Goal: Information Seeking & Learning: Learn about a topic

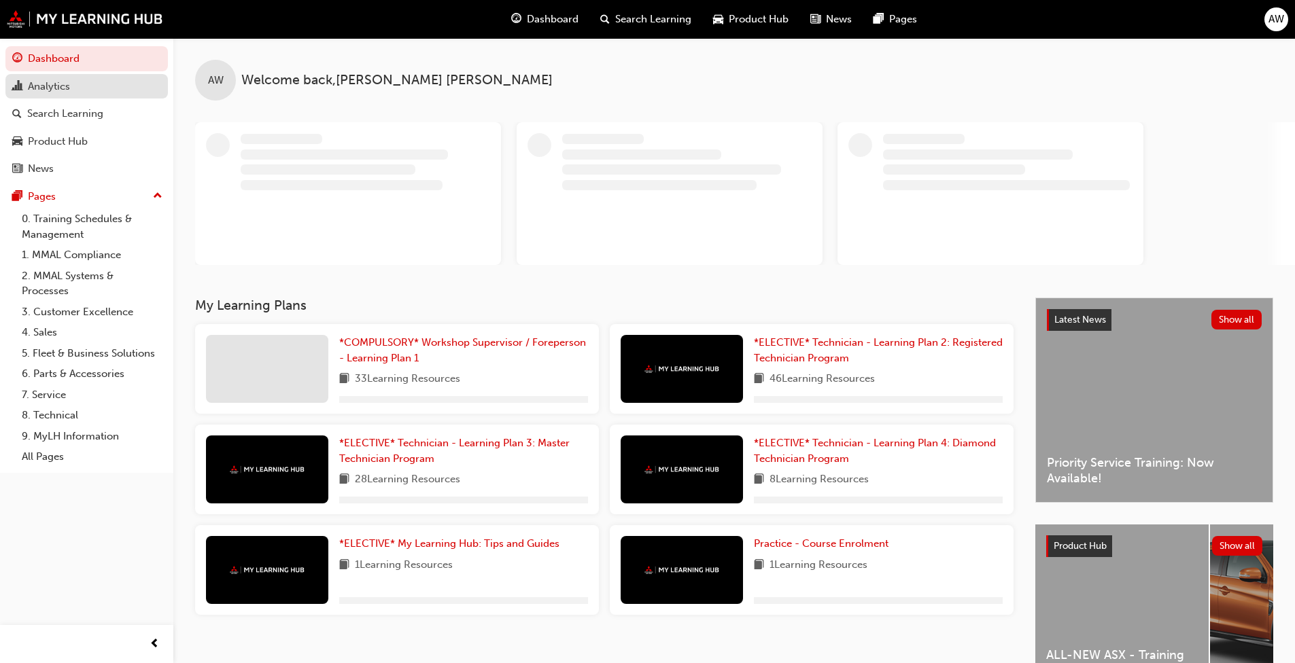
click at [86, 88] on div "Analytics" at bounding box center [86, 86] width 149 height 17
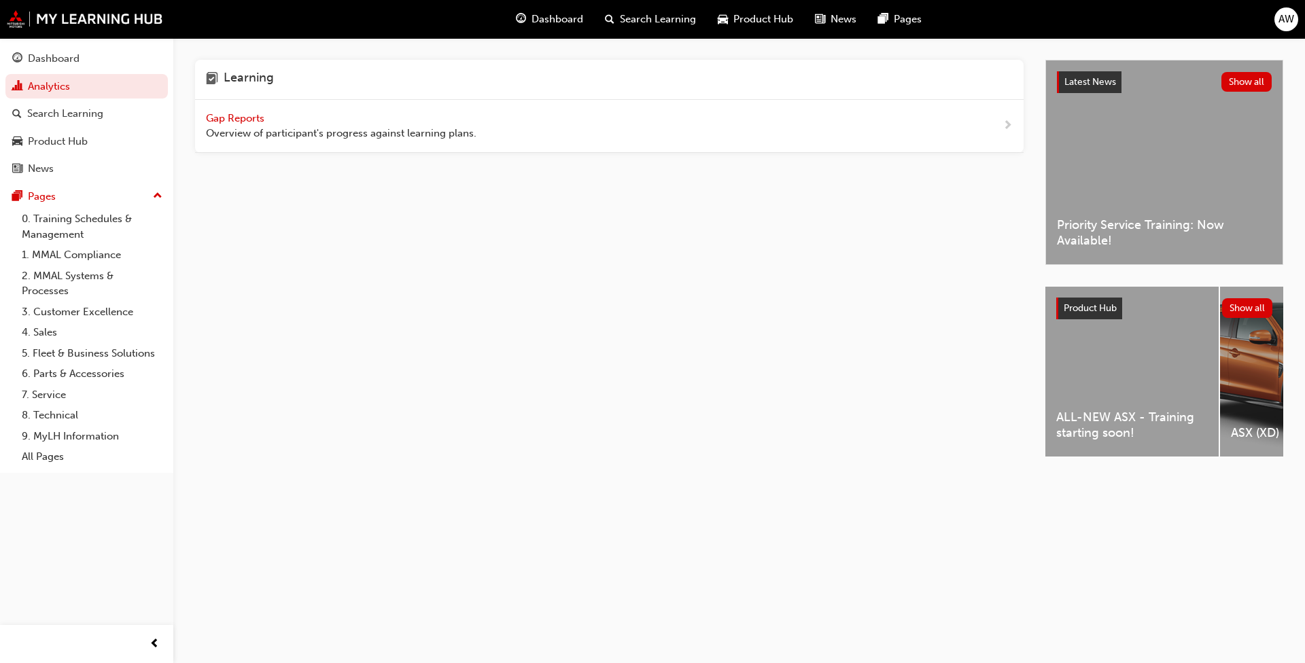
click at [317, 133] on span "Overview of participant's progress against learning plans." at bounding box center [341, 134] width 271 height 16
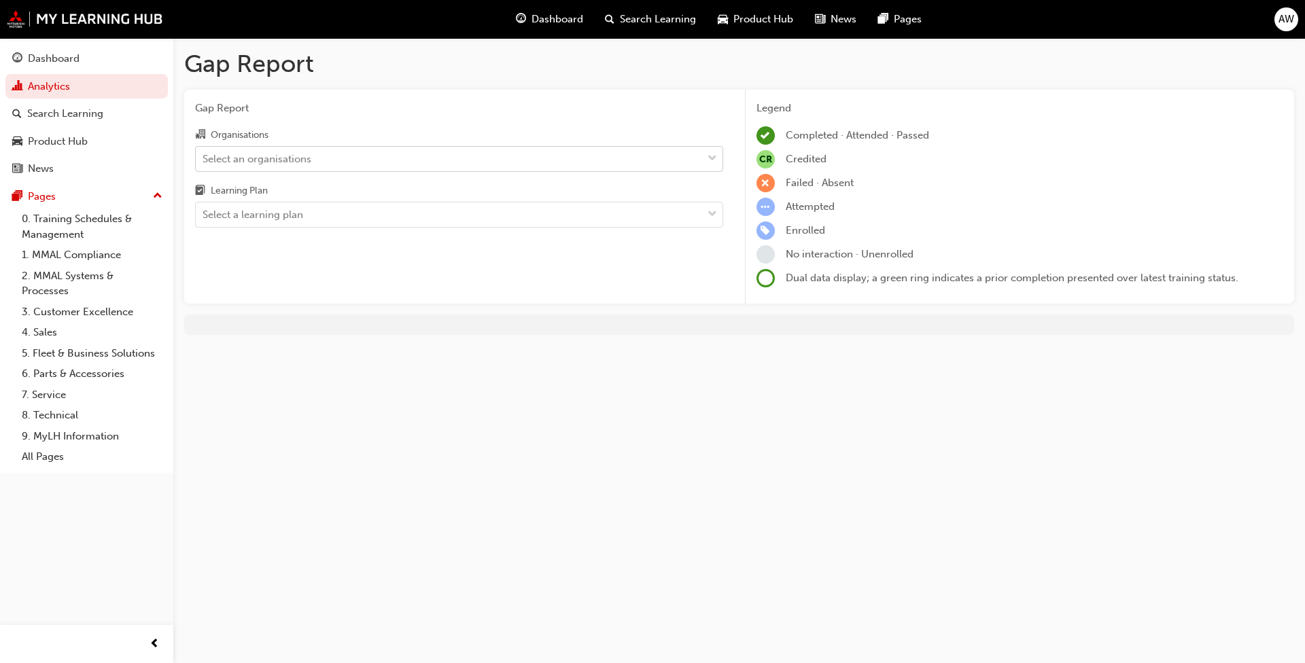
click at [295, 169] on div "Select an organisations" at bounding box center [449, 159] width 506 height 24
click at [204, 164] on input "Organisations Select an organisations" at bounding box center [203, 158] width 1 height 12
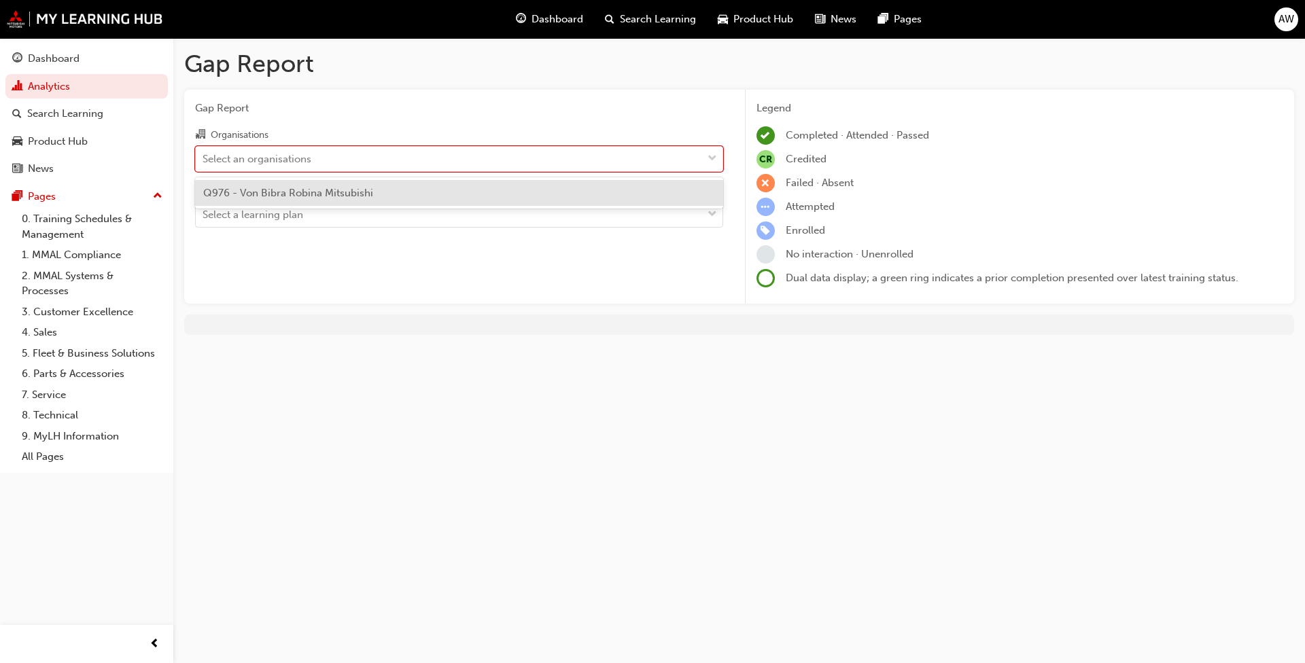
click at [298, 193] on span "Q976 - Von Bibra Robina Mitsubishi" at bounding box center [288, 193] width 170 height 12
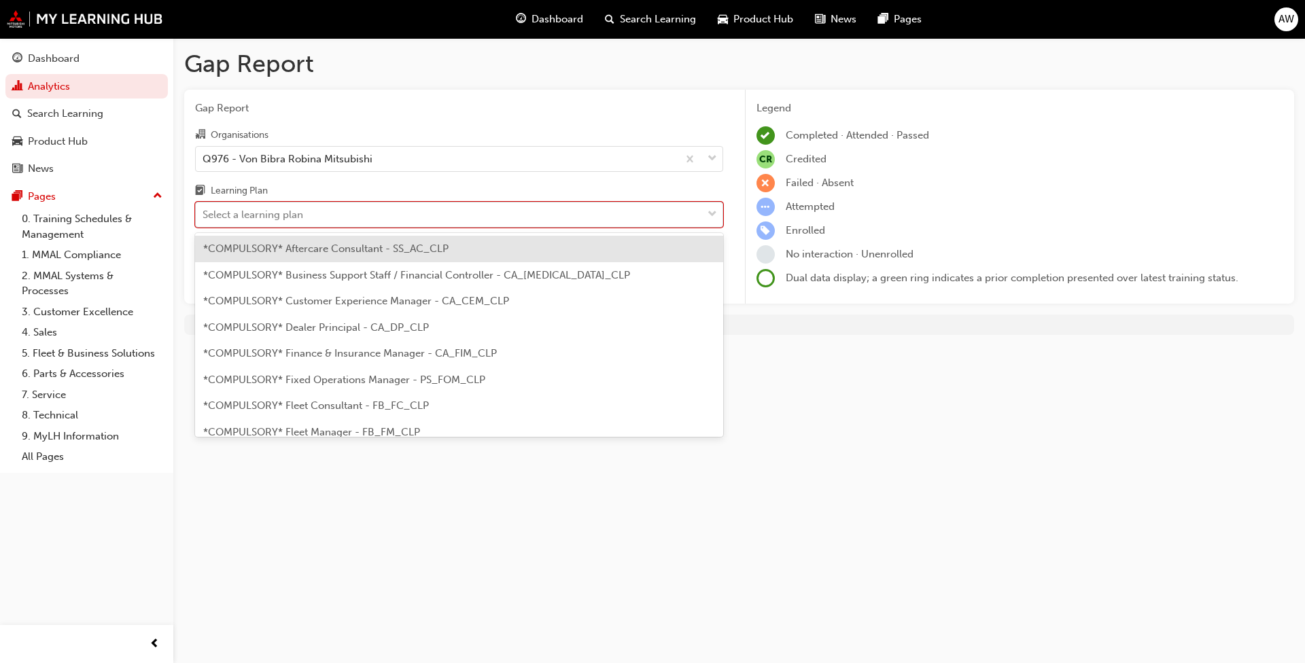
drag, startPoint x: 300, startPoint y: 209, endPoint x: 300, endPoint y: 221, distance: 11.6
click at [300, 210] on div "Select a learning plan" at bounding box center [253, 215] width 101 height 16
click at [204, 210] on input "Learning Plan option *COMPULSORY* Aftercare Consultant - SS_AC_CLP focused, 1 o…" at bounding box center [203, 215] width 1 height 12
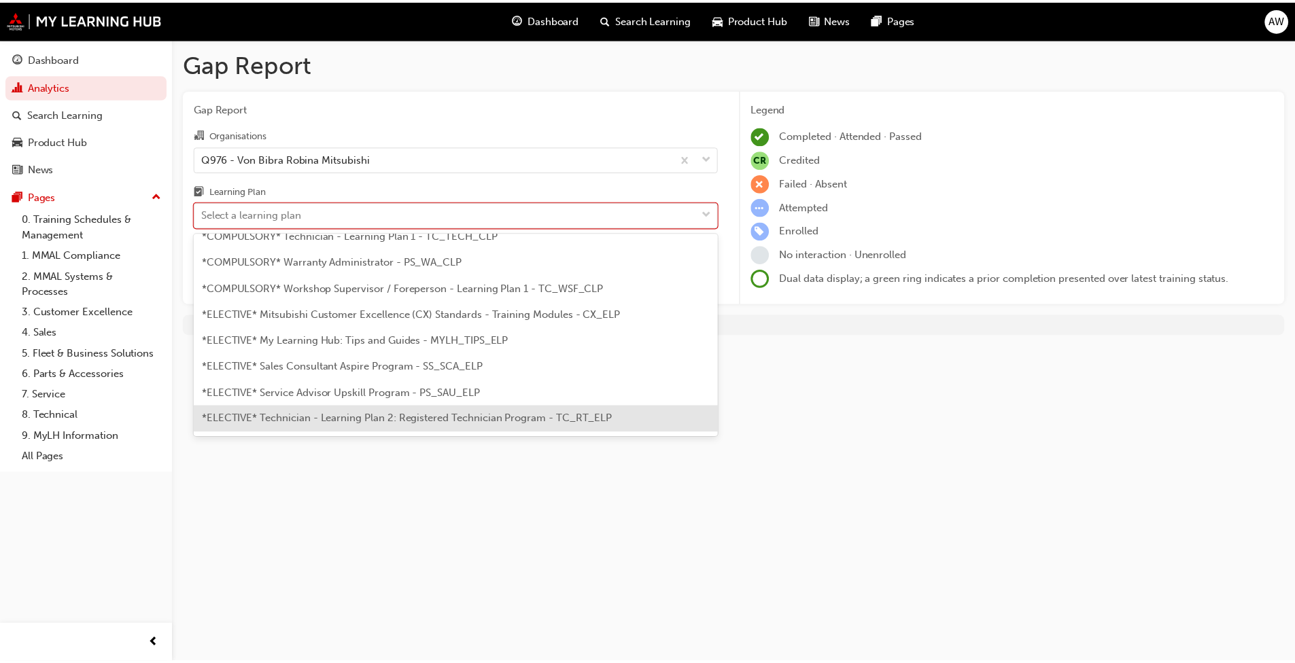
scroll to position [530, 0]
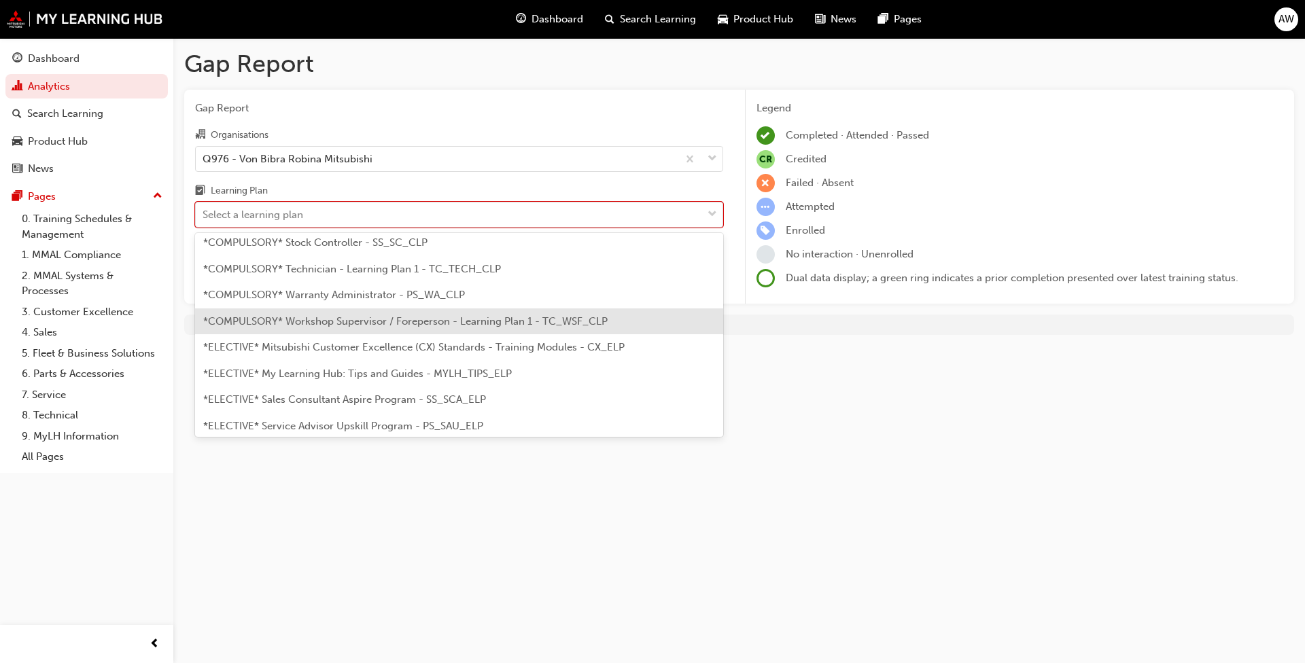
click at [342, 316] on span "*COMPULSORY* Workshop Supervisor / Foreperson - Learning Plan 1 - TC_WSF_CLP" at bounding box center [405, 321] width 404 height 12
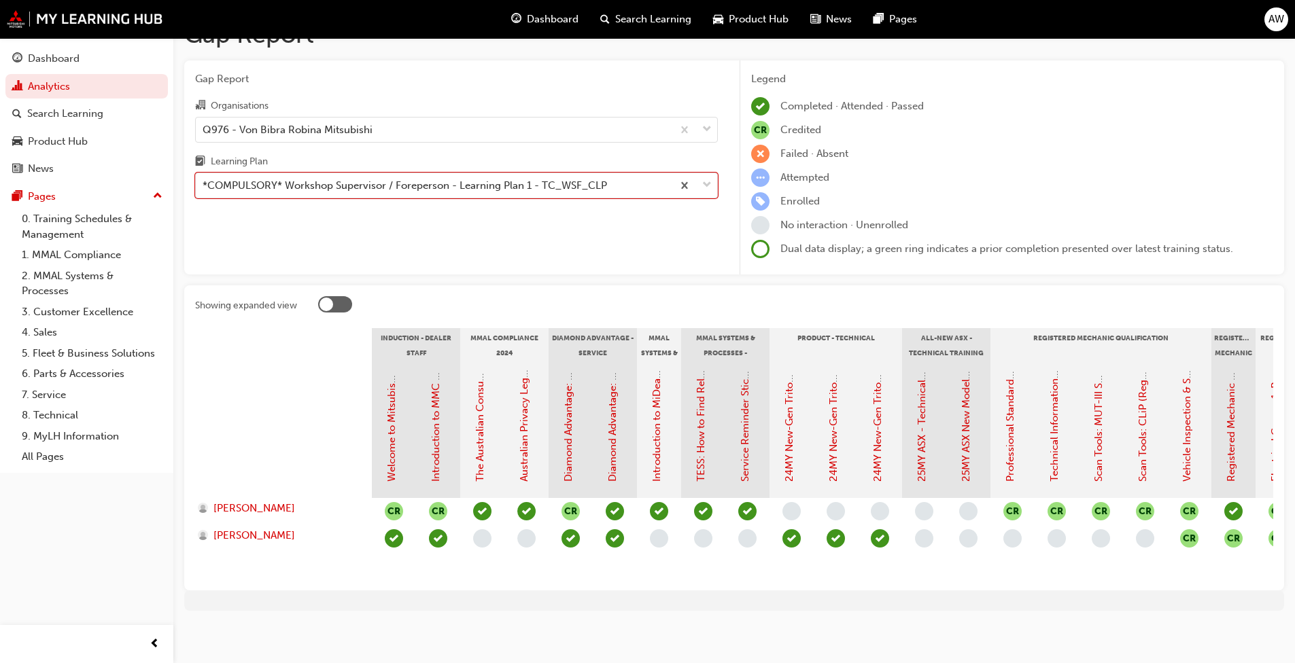
scroll to position [43, 0]
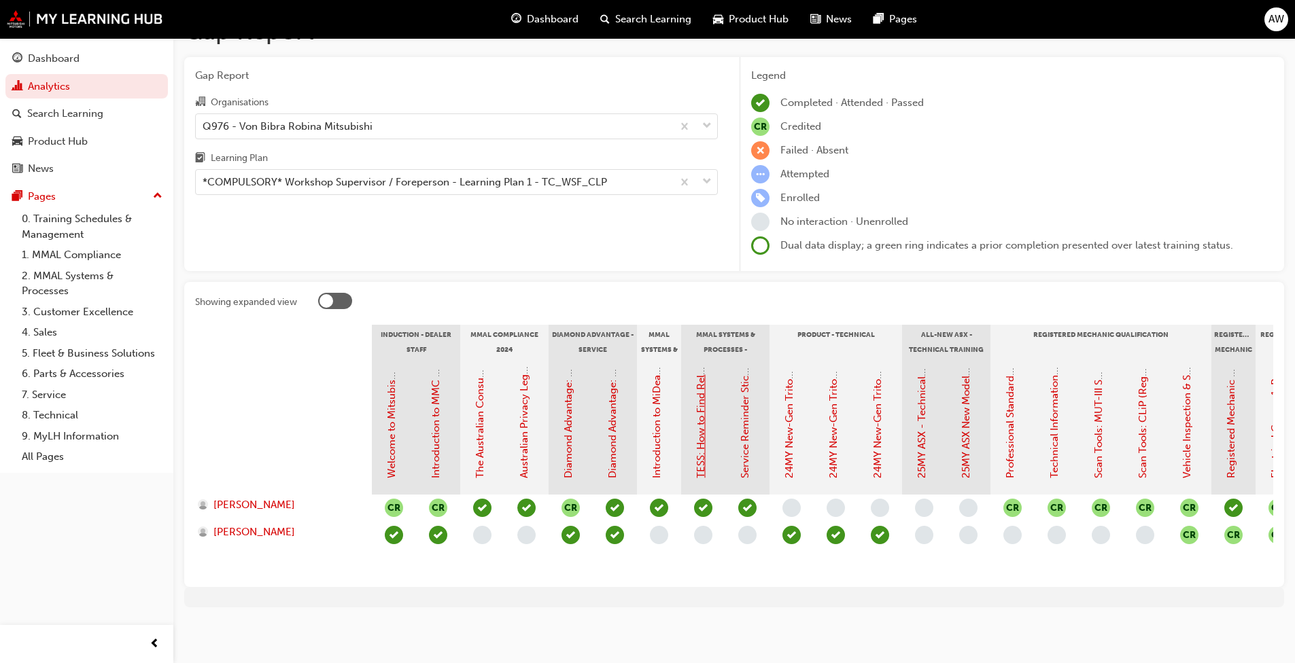
click at [678, 440] on link "TESS: How to Find Relevant Information & Create TSRs" at bounding box center [701, 350] width 12 height 257
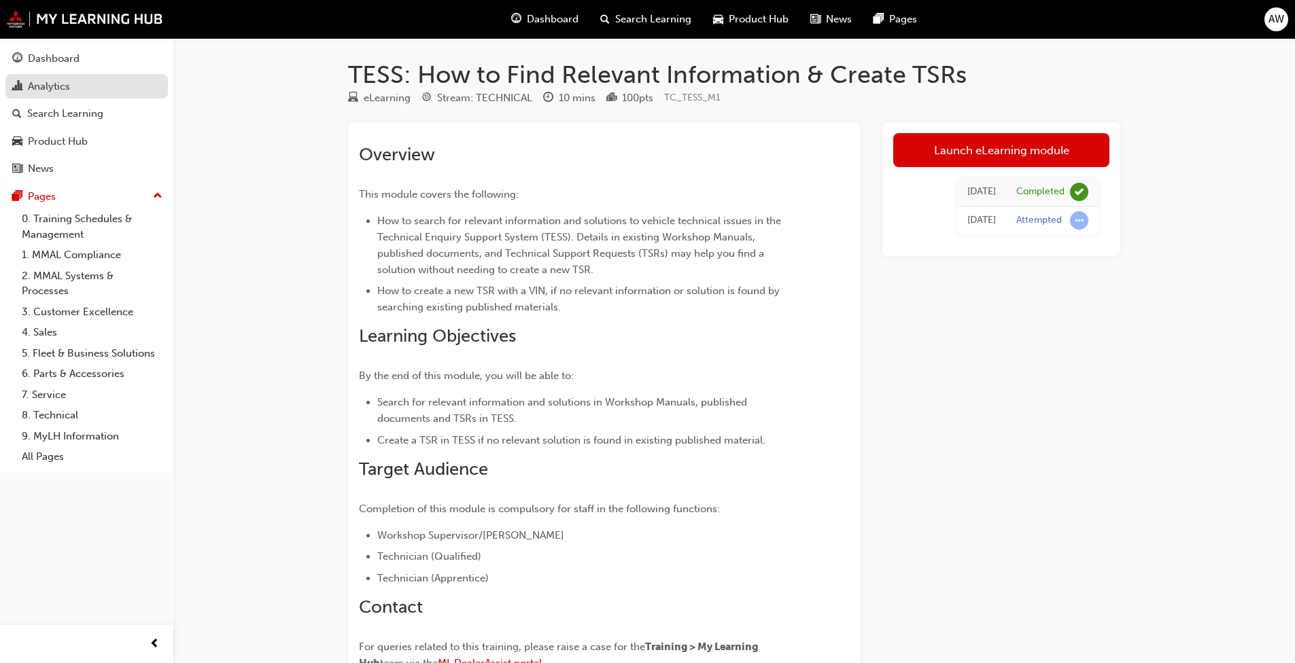
click at [42, 97] on link "Analytics" at bounding box center [86, 86] width 162 height 25
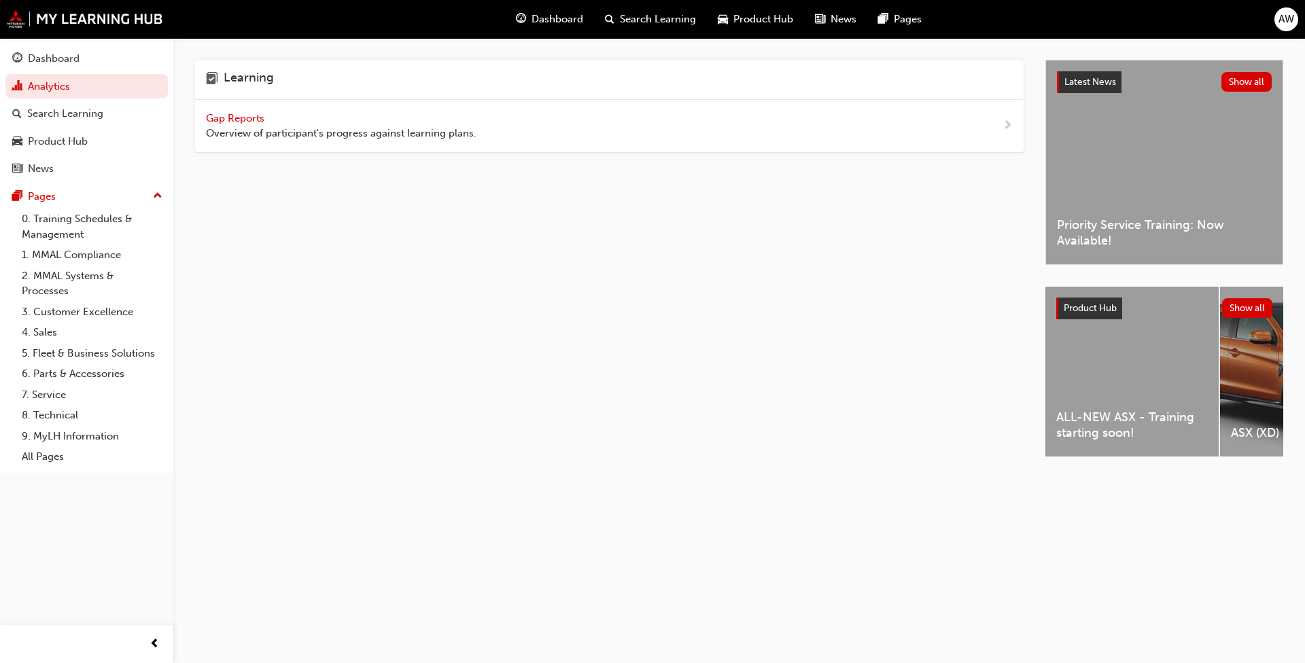
click at [270, 125] on div "Gap Reports Overview of participant's progress against learning plans." at bounding box center [341, 126] width 271 height 31
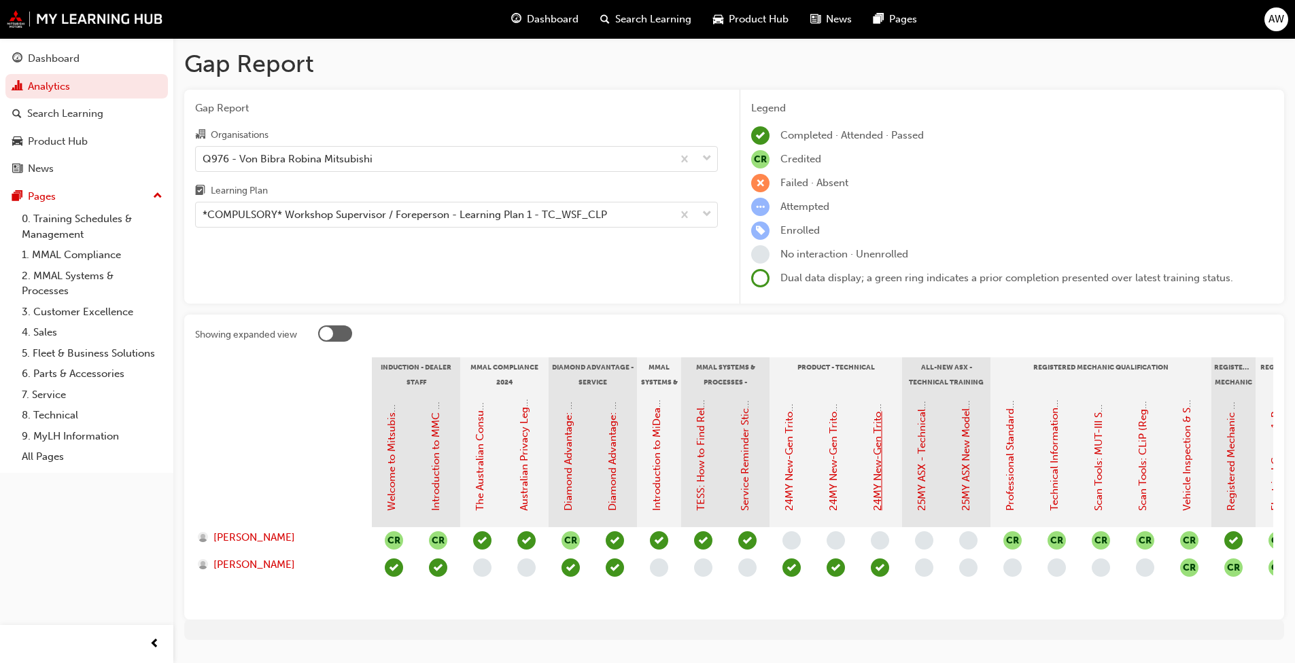
click at [678, 471] on link "24MY New-Gen Triton (MV) - Technical Training: Video 3 of 3" at bounding box center [877, 367] width 12 height 288
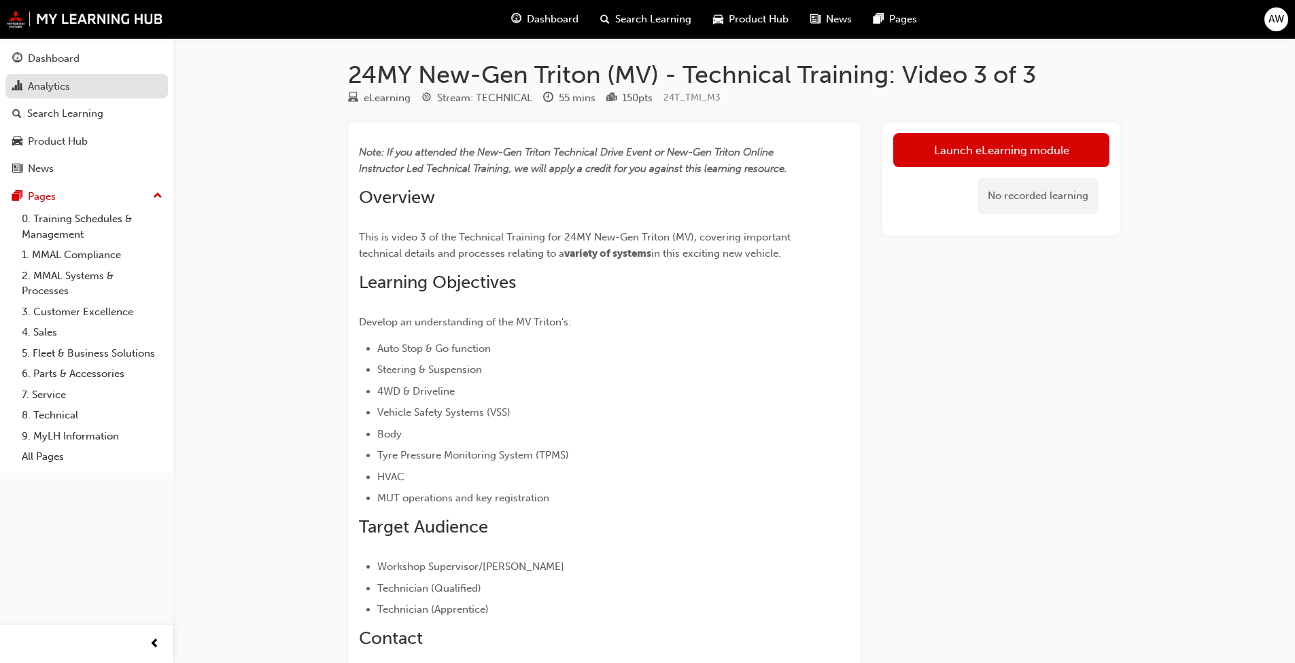
click at [46, 88] on div "Analytics" at bounding box center [49, 87] width 42 height 16
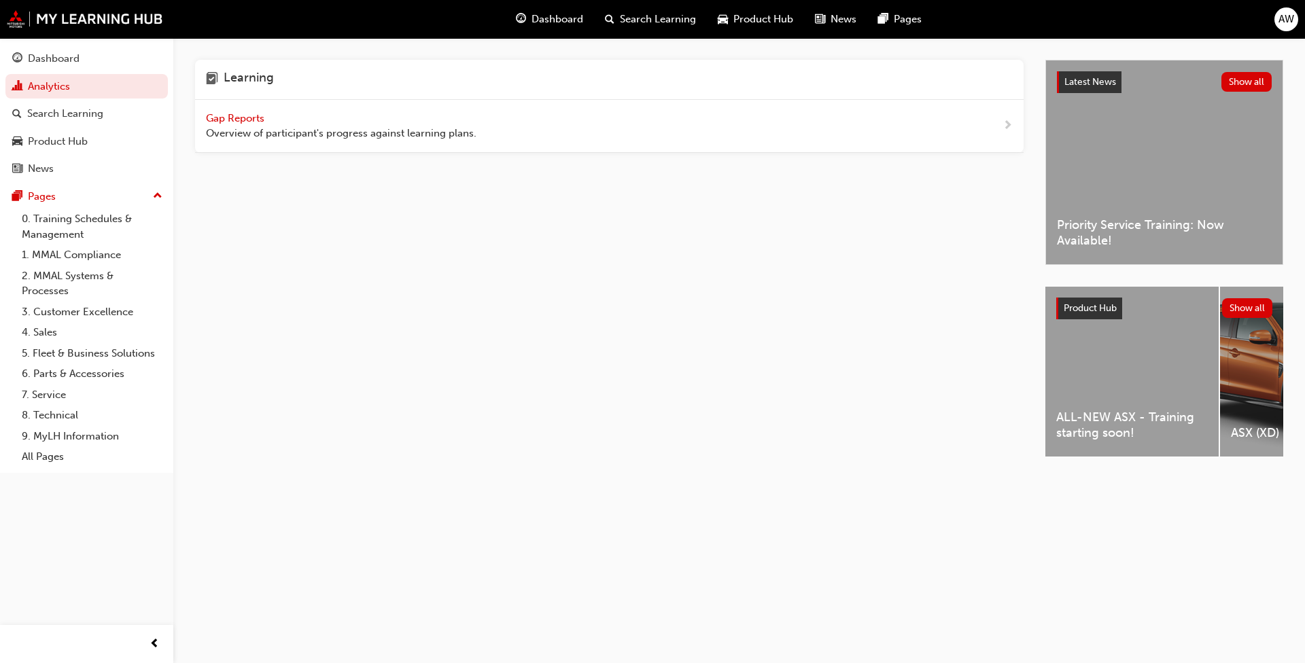
click at [262, 115] on span "Gap Reports" at bounding box center [236, 118] width 61 height 12
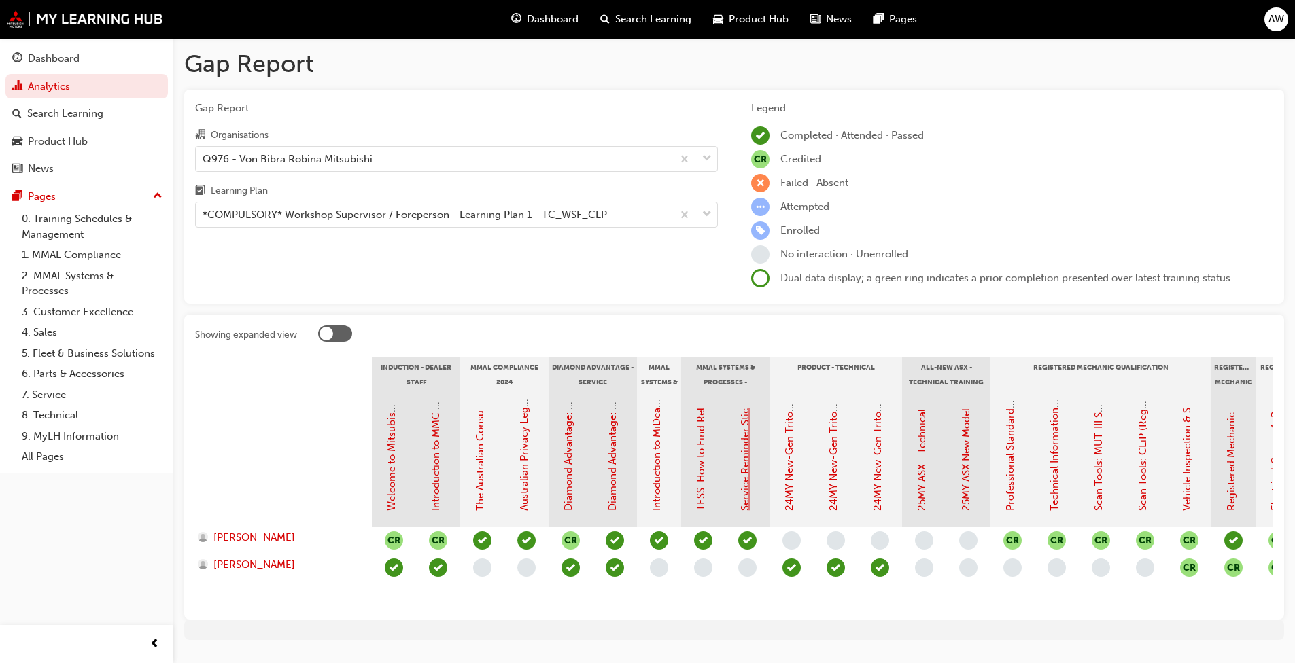
click at [678, 462] on link "Service Reminder Stickers" at bounding box center [745, 450] width 12 height 122
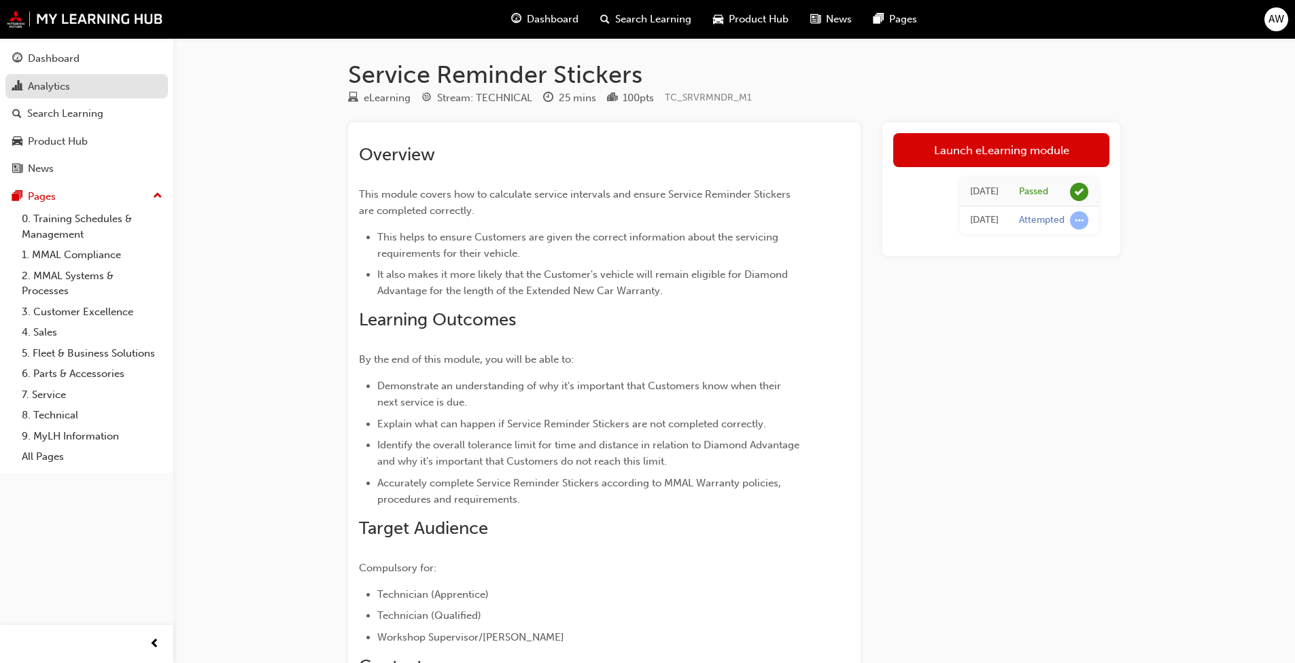
click at [56, 97] on link "Analytics" at bounding box center [86, 86] width 162 height 25
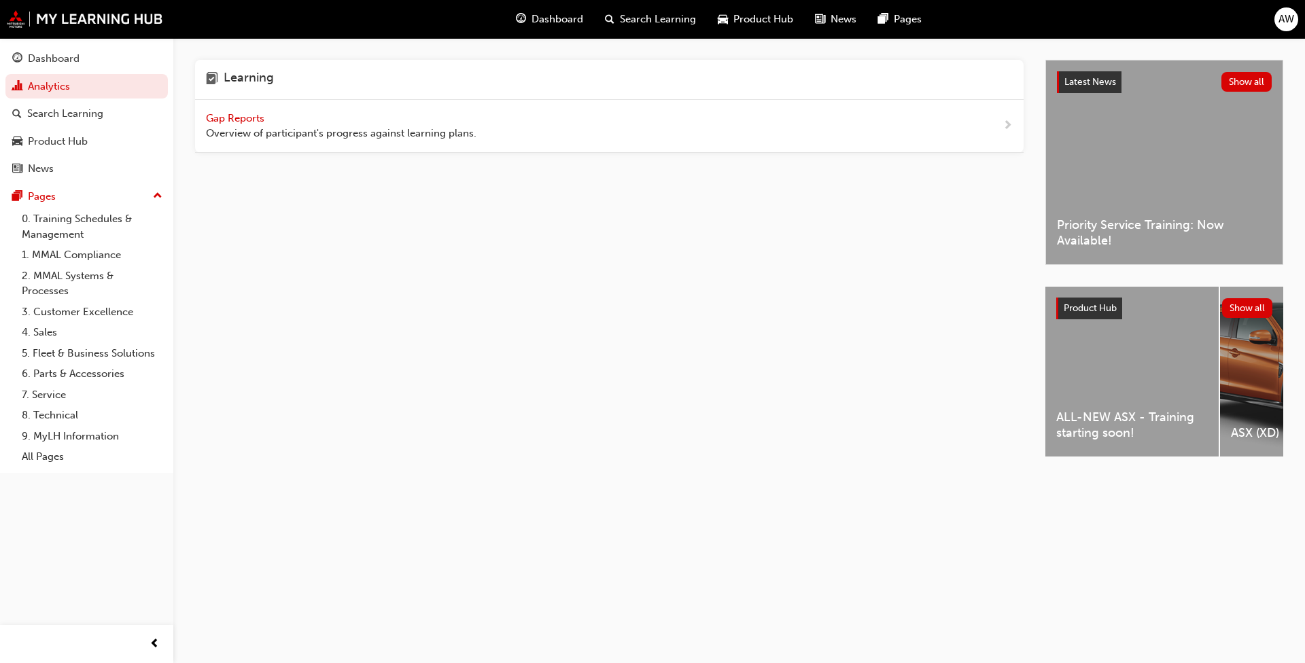
click at [271, 133] on span "Overview of participant's progress against learning plans." at bounding box center [341, 134] width 271 height 16
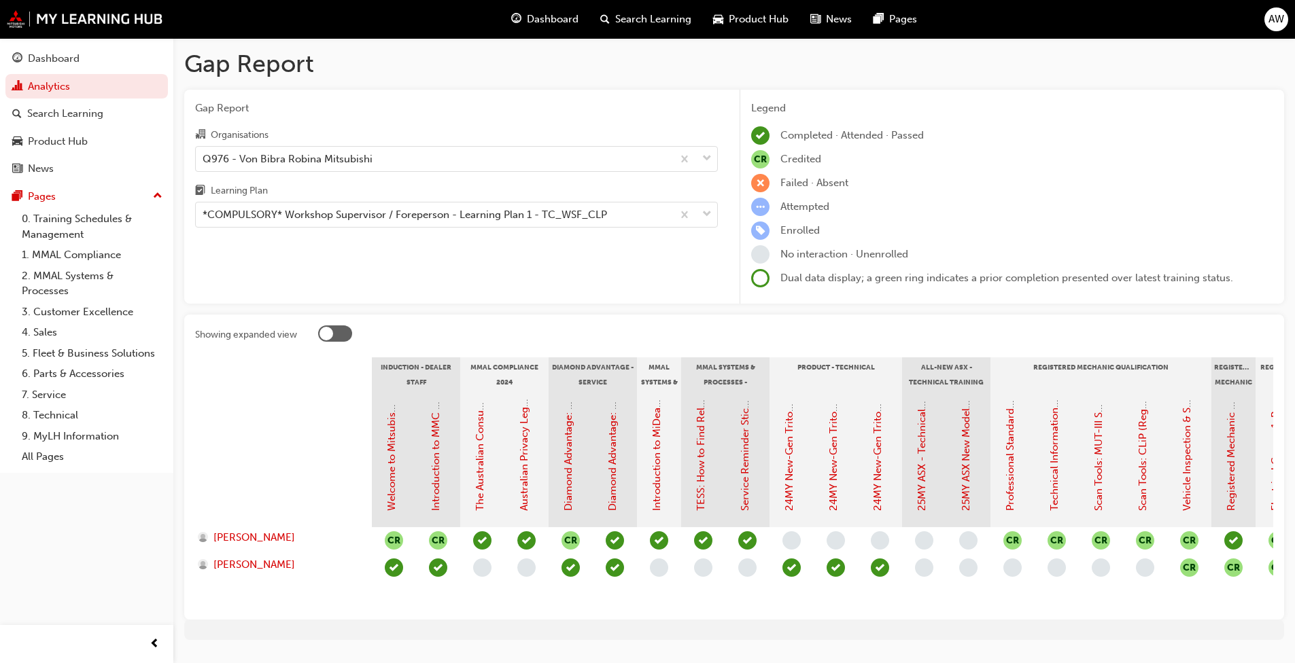
scroll to position [43, 0]
